Goal: Task Accomplishment & Management: Use online tool/utility

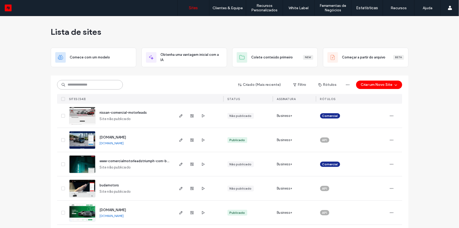
click at [100, 84] on input at bounding box center [90, 84] width 66 height 9
click at [101, 85] on input at bounding box center [90, 84] width 66 height 9
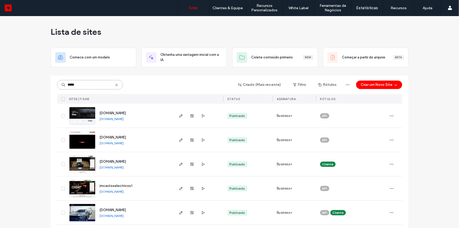
type input "*****"
click at [126, 112] on span "autosdelcastillo1.motorleads.co" at bounding box center [113, 113] width 27 height 4
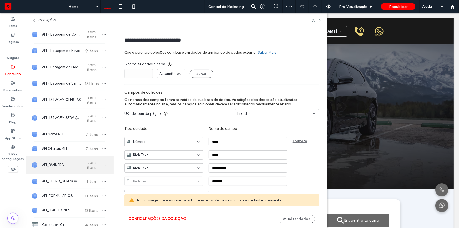
scroll to position [48, 0]
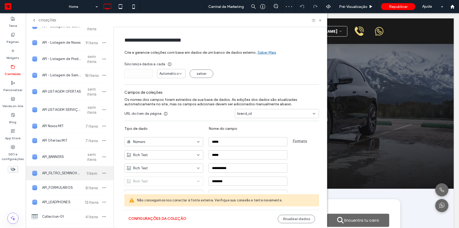
click at [83, 173] on span "1 Item" at bounding box center [92, 173] width 18 height 5
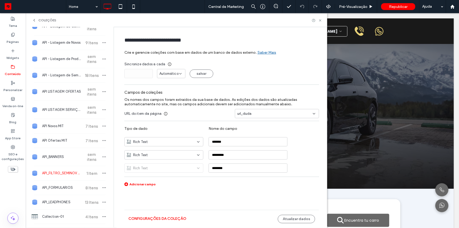
type input "**********"
drag, startPoint x: 153, startPoint y: 212, endPoint x: 153, endPoint y: 216, distance: 4.0
click at [153, 213] on div "Configurações da coleção Atualizar dados" at bounding box center [221, 218] width 194 height 18
click at [153, 216] on button "Configurações da coleção" at bounding box center [157, 218] width 58 height 8
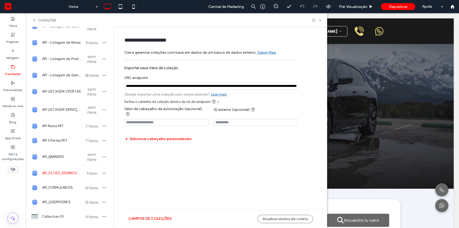
click at [217, 102] on span at bounding box center [218, 102] width 2 height 2
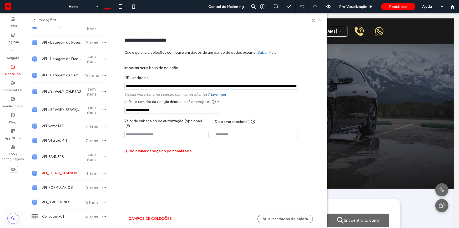
click at [217, 102] on span at bounding box center [218, 102] width 2 height 2
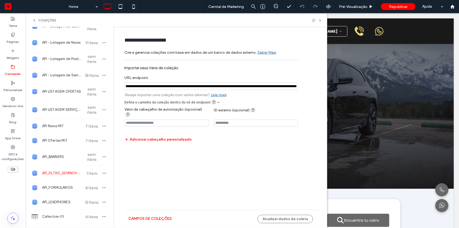
scroll to position [0, 0]
drag, startPoint x: 231, startPoint y: 86, endPoint x: 132, endPoint y: 86, distance: 99.1
click at [132, 86] on input "notEmpty" at bounding box center [210, 86] width 173 height 7
click at [198, 75] on label "URL endpoint" at bounding box center [210, 76] width 173 height 7
click at [158, 215] on button "Campos de coleções" at bounding box center [149, 218] width 43 height 8
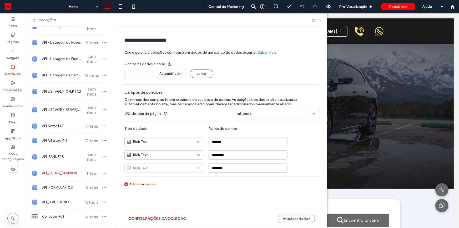
click at [321, 20] on icon at bounding box center [320, 20] width 4 height 4
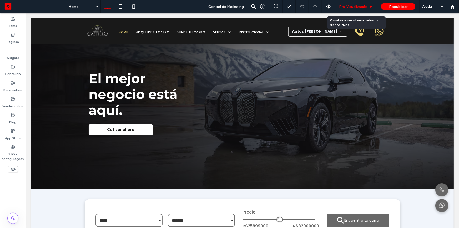
click at [350, 7] on span "Pré-Visualizaçāo" at bounding box center [353, 6] width 28 height 4
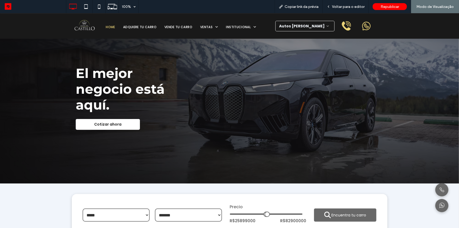
click at [326, 26] on icon at bounding box center [327, 25] width 3 height 3
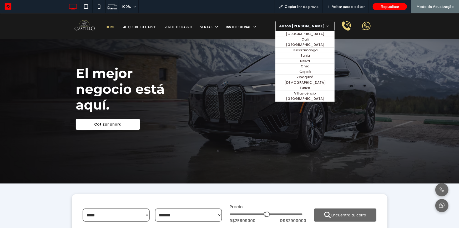
click at [326, 26] on icon at bounding box center [328, 25] width 4 height 3
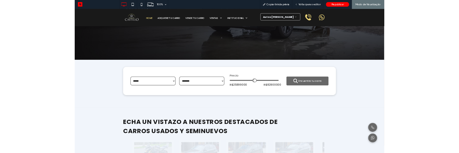
scroll to position [95, 0]
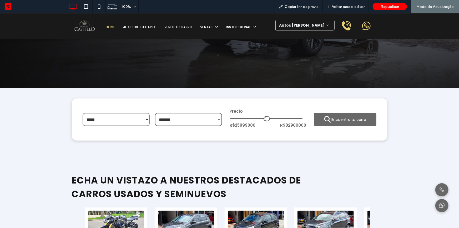
click at [299, 136] on div "***** ******* Precio R$ 25899000 R$ 82900000 Encuentra tu carro" at bounding box center [229, 119] width 315 height 42
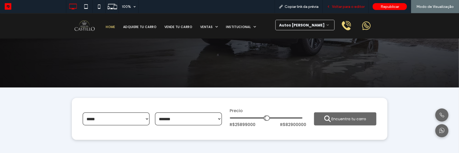
click at [351, 4] on span "Voltar para o editor" at bounding box center [348, 6] width 33 height 4
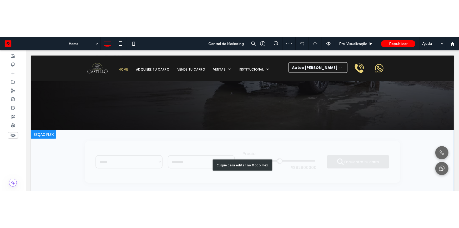
scroll to position [95, 0]
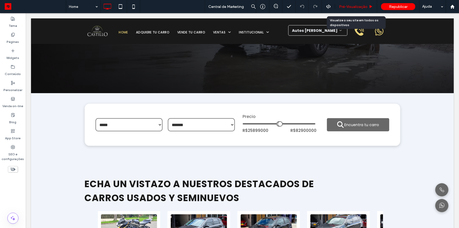
click at [356, 9] on div "Pré-Visualizaçāo" at bounding box center [356, 6] width 42 height 13
click at [358, 8] on span "Pré-Visualizaçāo" at bounding box center [353, 6] width 28 height 4
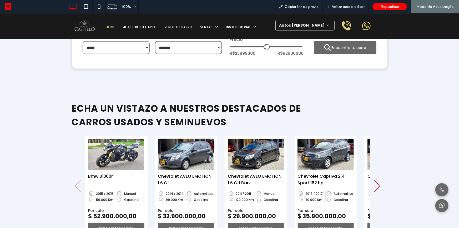
scroll to position [71, 0]
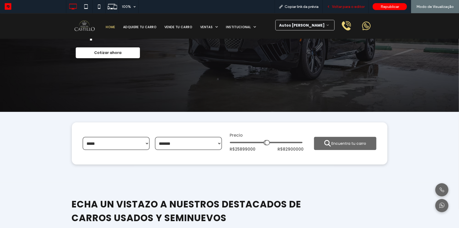
click at [334, 8] on span "Voltar para o editor" at bounding box center [348, 6] width 33 height 4
